Goal: Find contact information: Find contact information

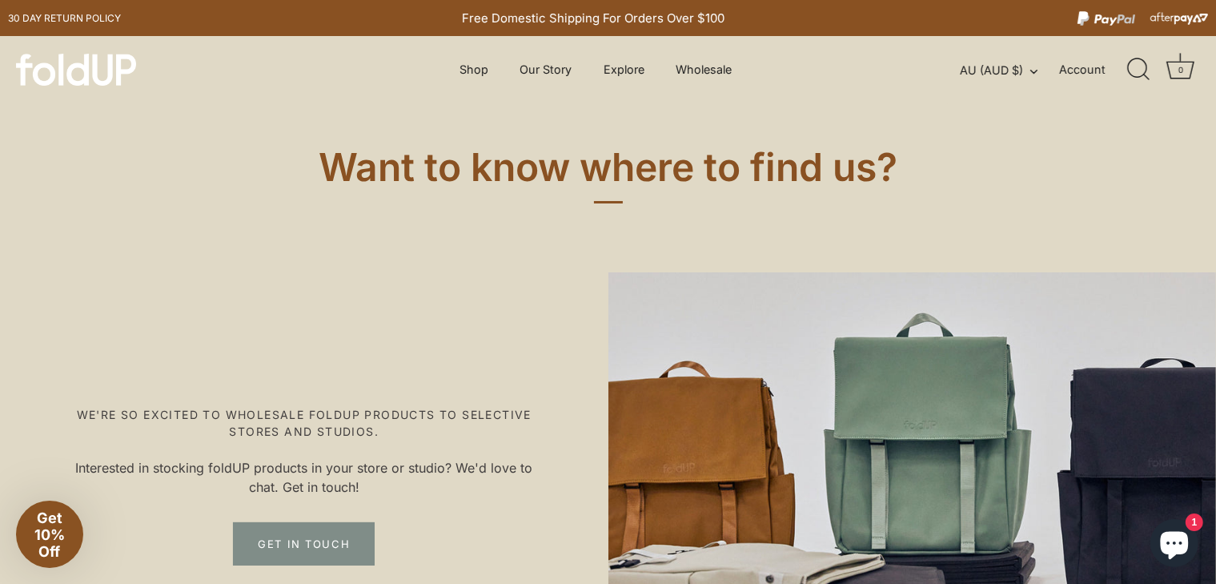
click at [158, 224] on div "Want to know where to find us?" at bounding box center [608, 187] width 1216 height 169
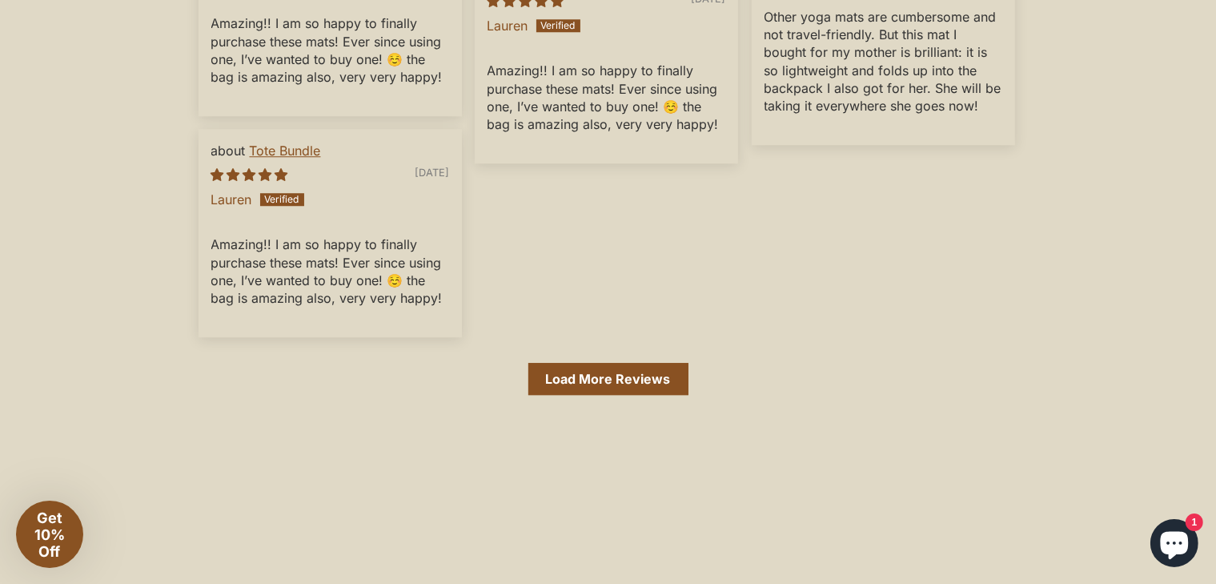
scroll to position [5003, 0]
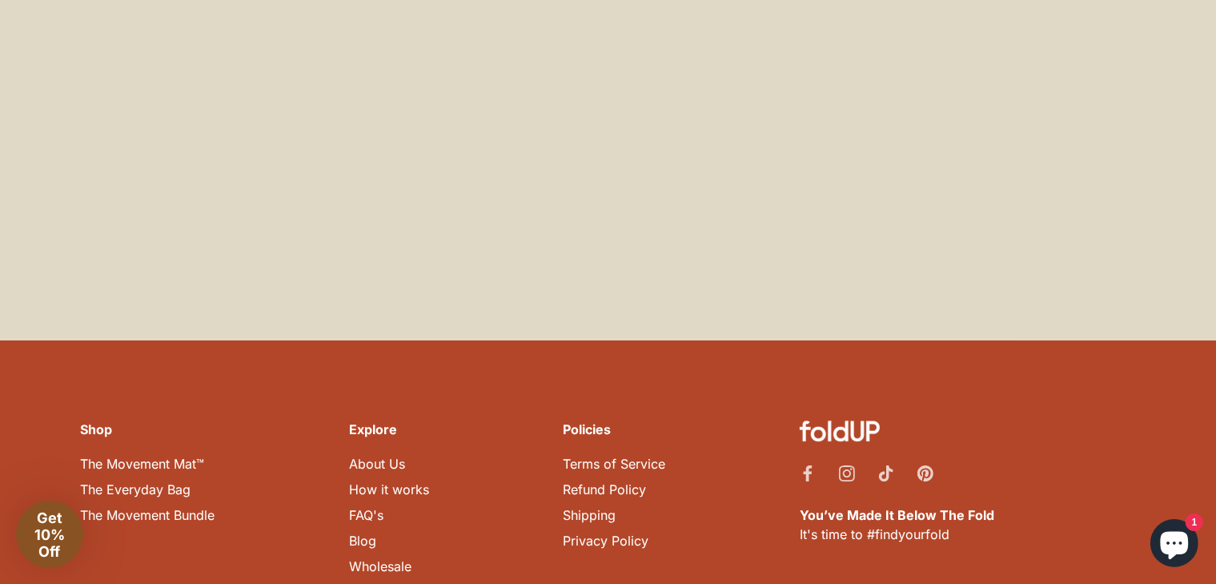
click at [372, 583] on link "Contact Us" at bounding box center [382, 592] width 67 height 16
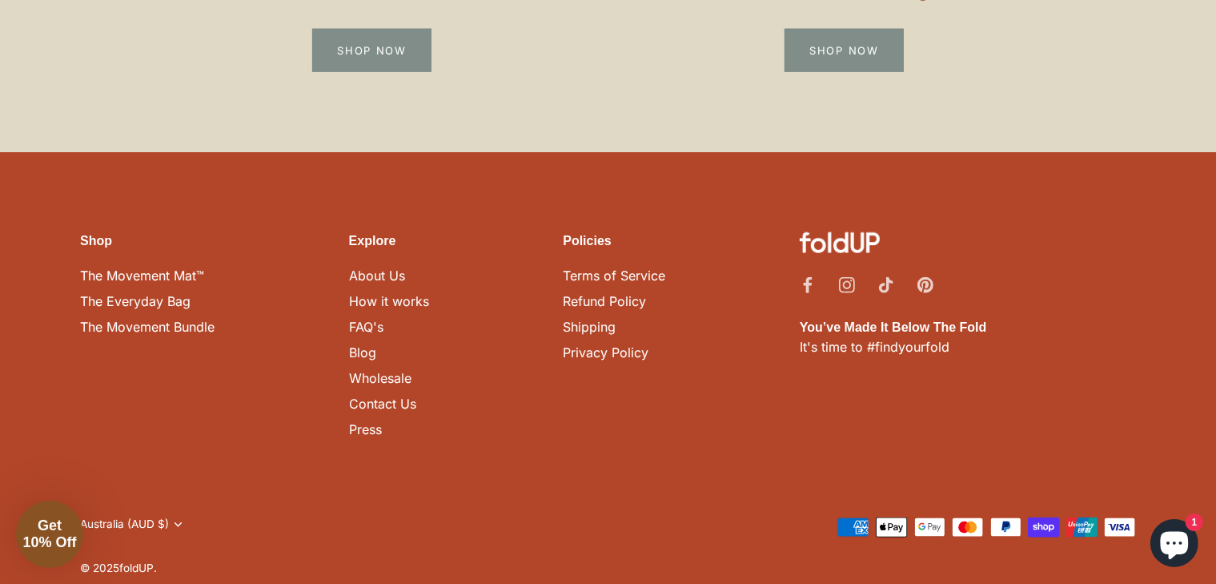
scroll to position [1768, 0]
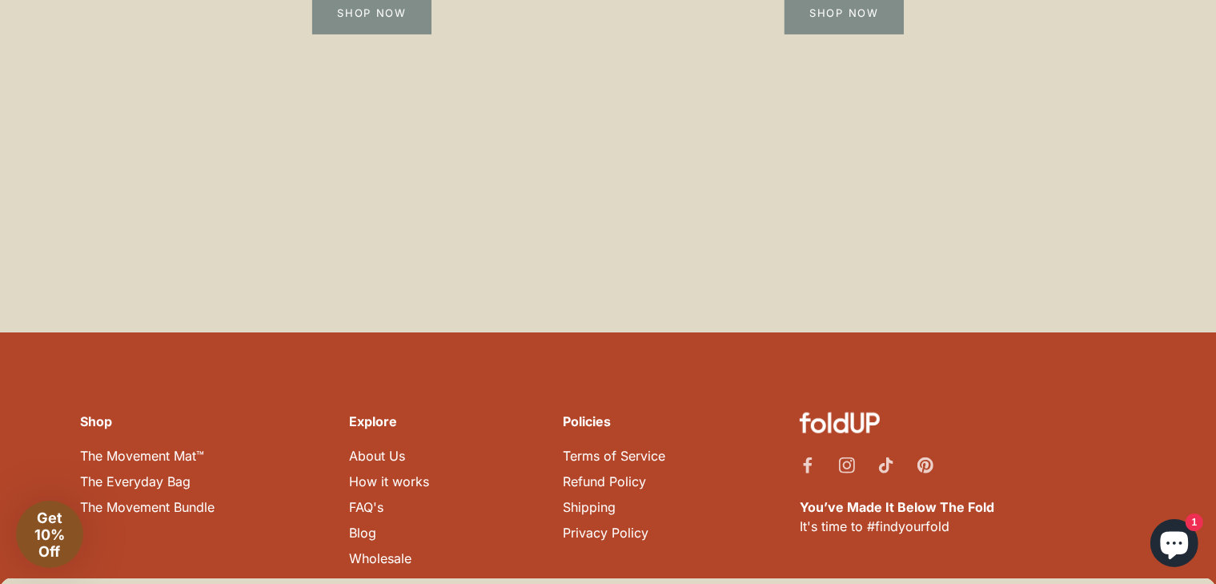
click at [580, 525] on link "Privacy Policy" at bounding box center [606, 533] width 86 height 16
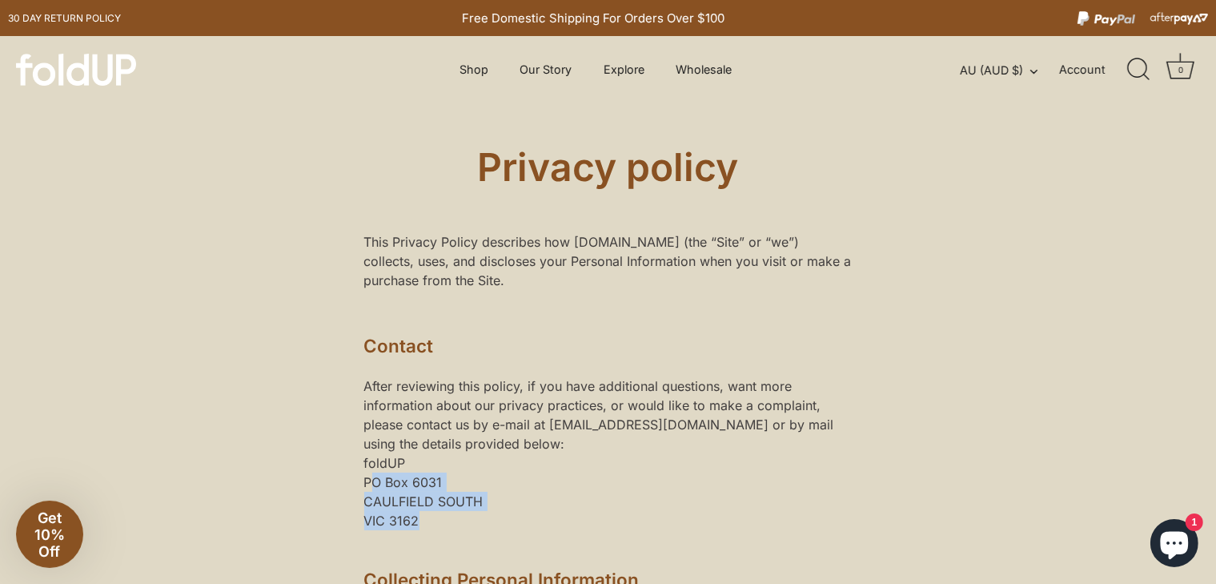
drag, startPoint x: 367, startPoint y: 485, endPoint x: 432, endPoint y: 513, distance: 71.4
click at [432, 513] on div "foldUP [STREET_ADDRESS]" at bounding box center [608, 501] width 488 height 96
click at [370, 483] on span "PO Box 6031" at bounding box center [403, 482] width 78 height 16
click at [364, 477] on span "PO Box 6031" at bounding box center [403, 482] width 78 height 16
drag, startPoint x: 362, startPoint y: 480, endPoint x: 431, endPoint y: 517, distance: 77.7
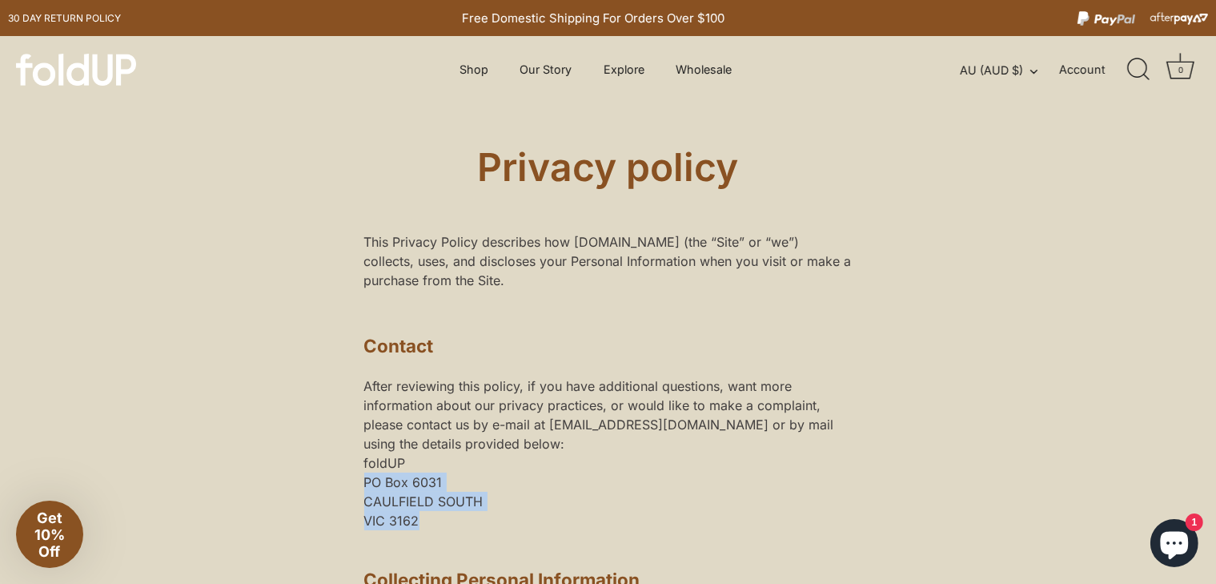
click at [430, 517] on div "foldUP [STREET_ADDRESS]" at bounding box center [608, 501] width 488 height 96
copy div "[STREET_ADDRESS]"
